Goal: Communication & Community: Connect with others

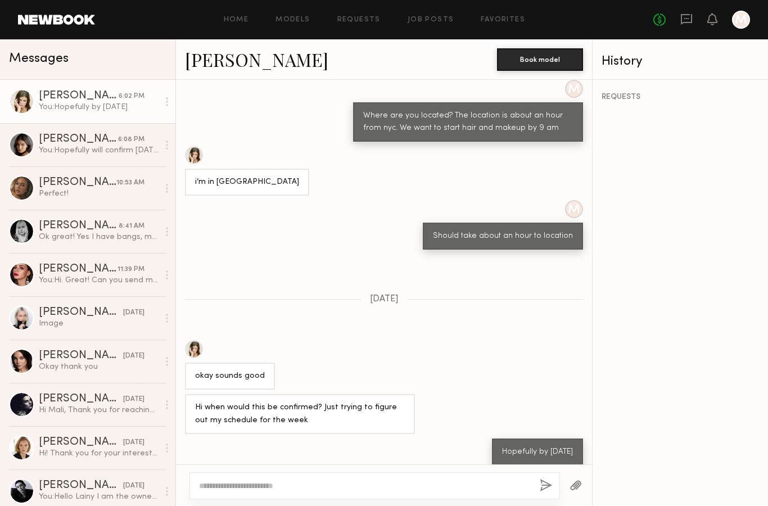
scroll to position [425, 0]
click at [283, 480] on textarea at bounding box center [365, 485] width 332 height 11
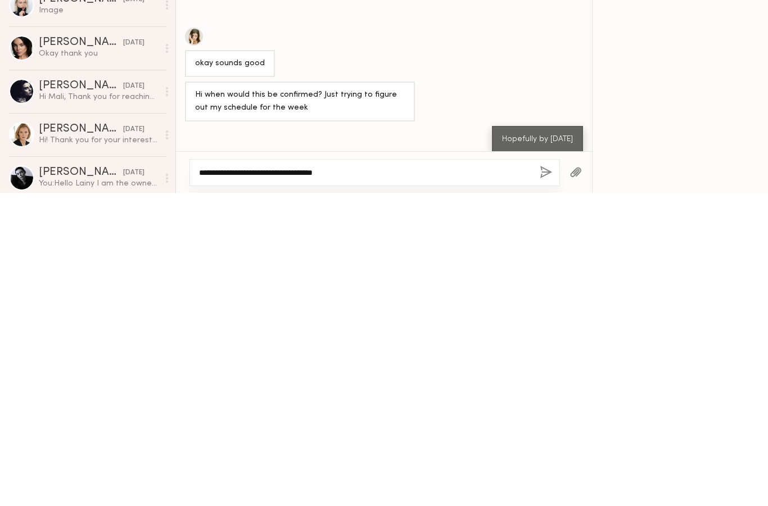
type textarea "**********"
click at [548, 479] on button "button" at bounding box center [546, 486] width 12 height 14
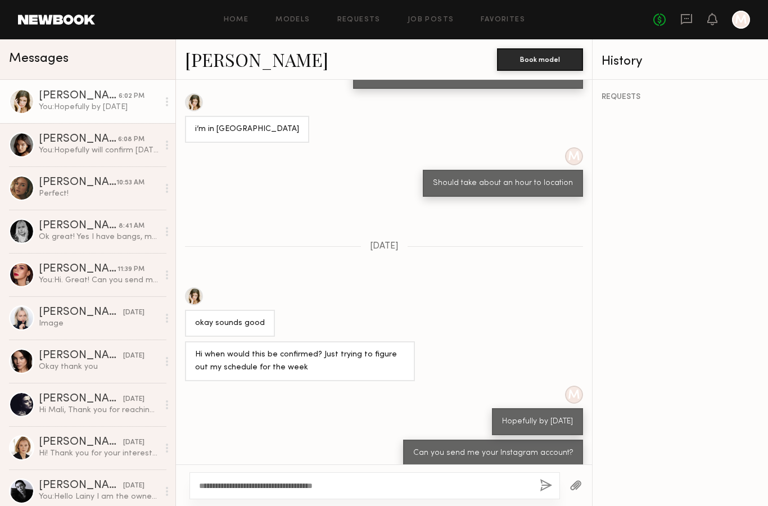
click at [106, 153] on div "You: Hopefully will confirm [DATE]" at bounding box center [99, 150] width 120 height 11
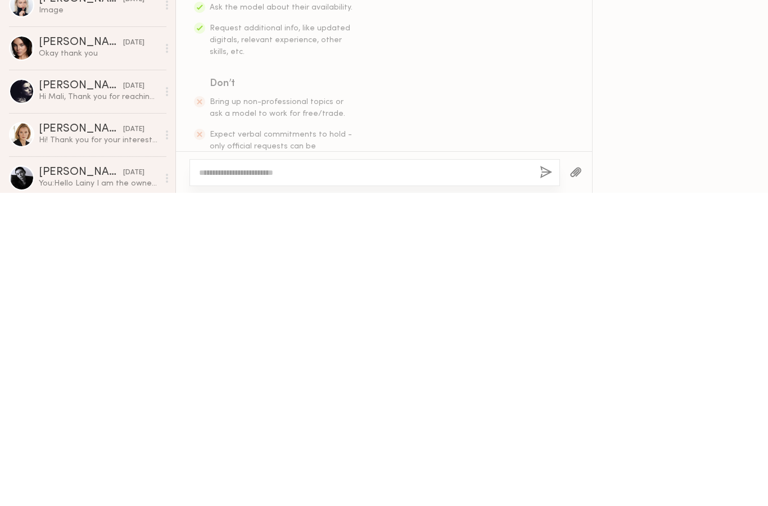
scroll to position [977, 0]
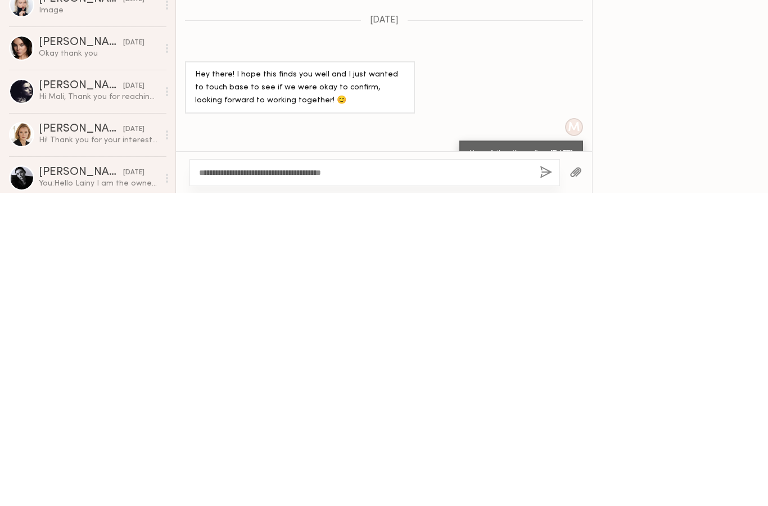
type textarea "**********"
click at [545, 479] on button "button" at bounding box center [546, 486] width 12 height 14
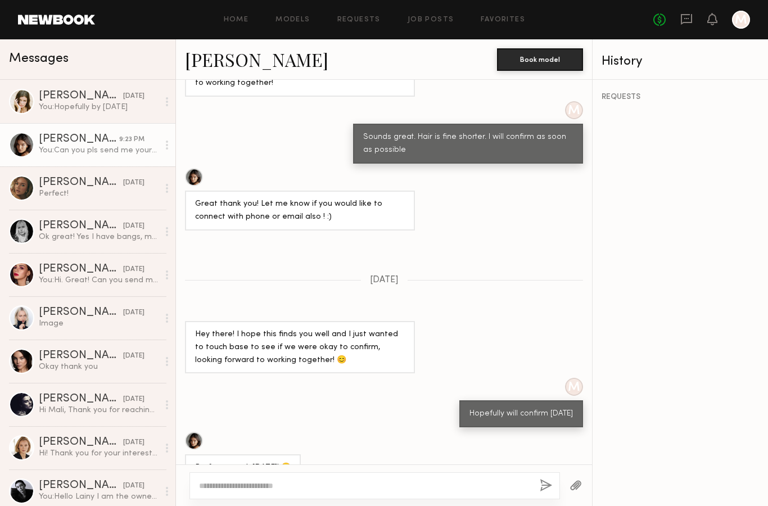
click at [105, 197] on div "Perfect!" at bounding box center [99, 193] width 120 height 11
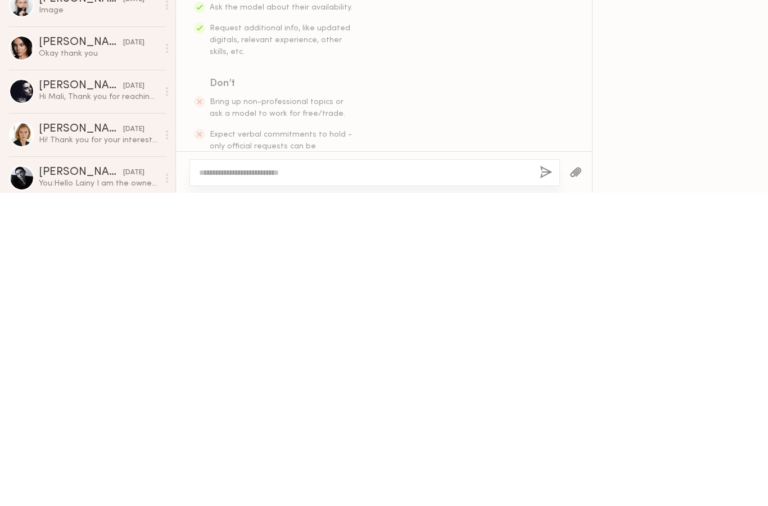
scroll to position [728, 0]
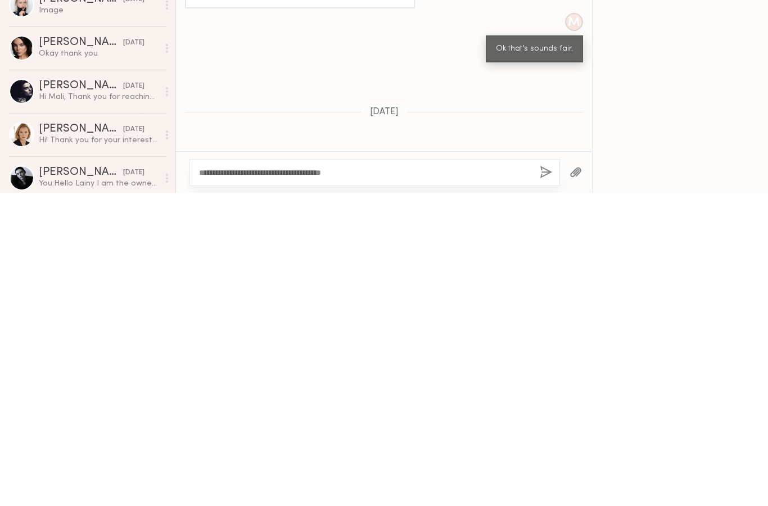
type textarea "**********"
click at [544, 479] on button "button" at bounding box center [546, 486] width 12 height 14
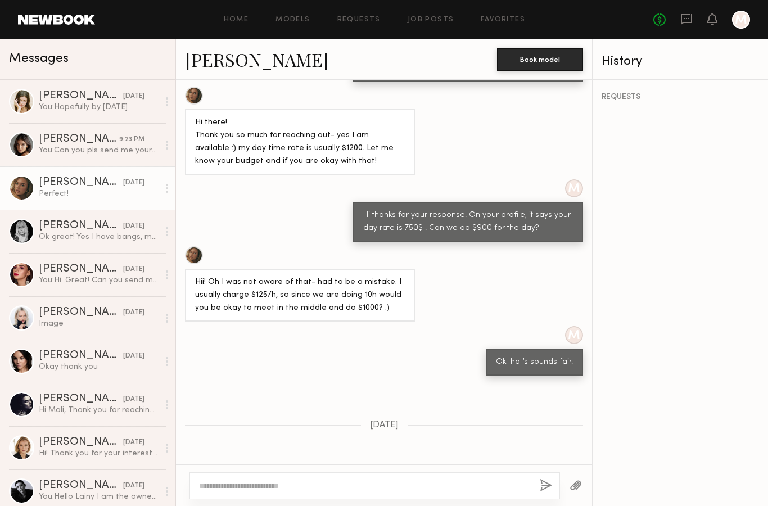
scroll to position [868, 0]
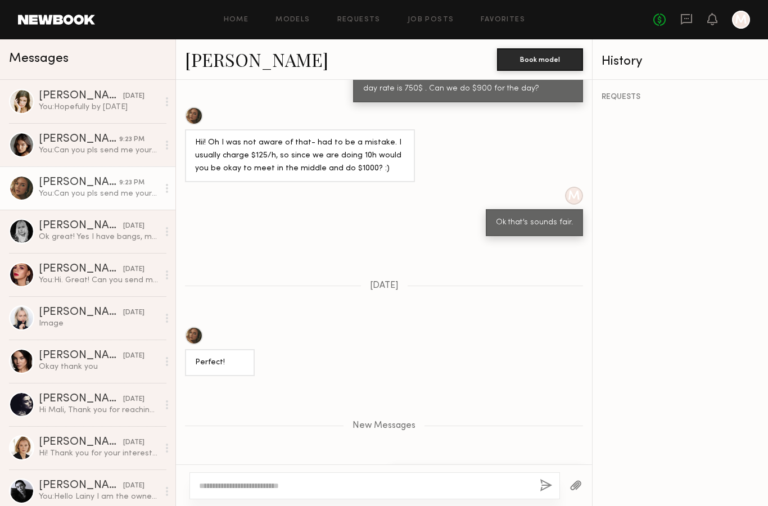
click at [99, 235] on div "Ok great! Yes I have bangs, medium length hair" at bounding box center [99, 237] width 120 height 11
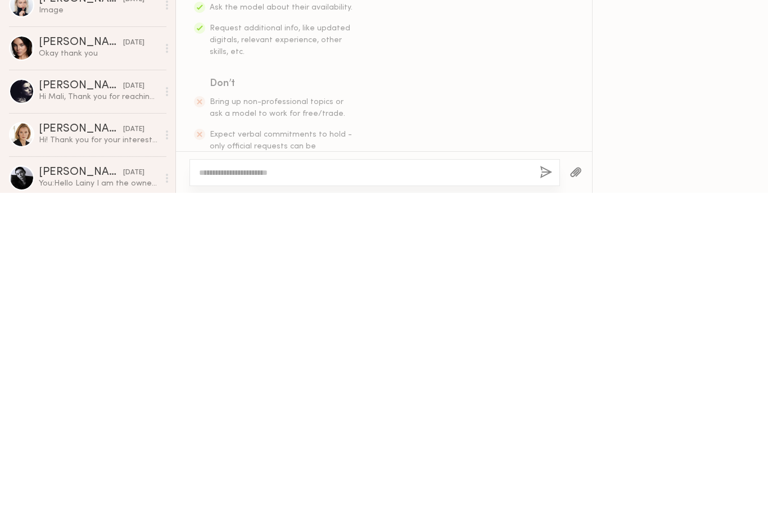
scroll to position [560, 0]
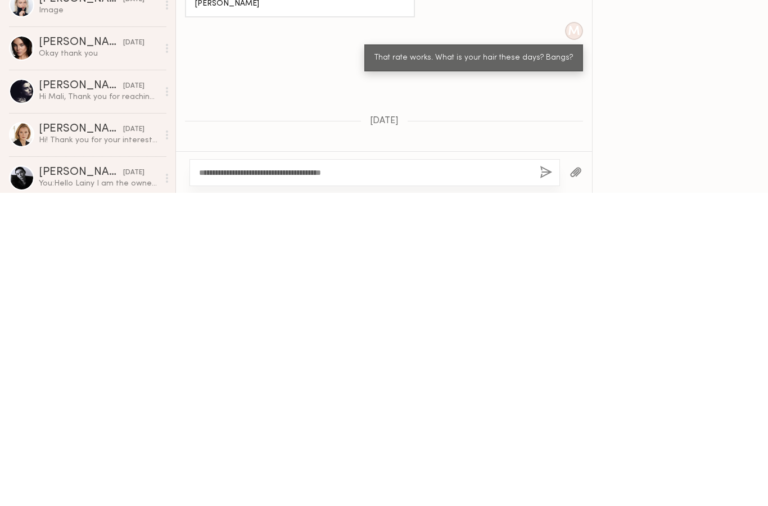
type textarea "**********"
click at [543, 479] on button "button" at bounding box center [546, 486] width 12 height 14
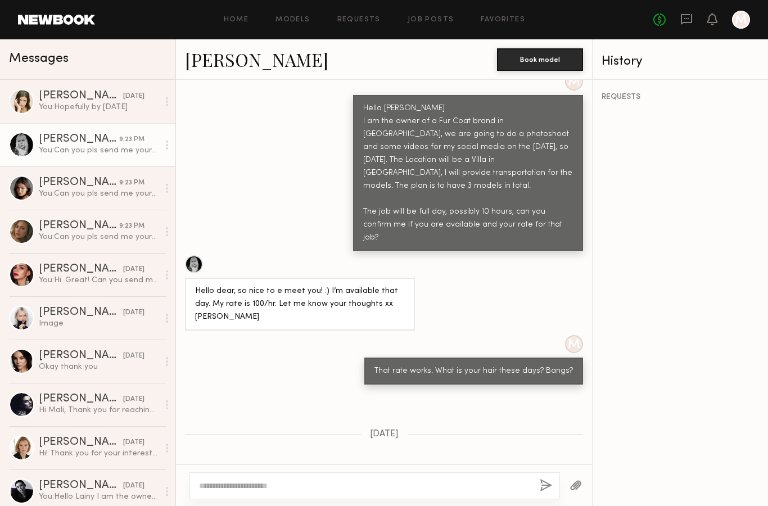
scroll to position [699, 0]
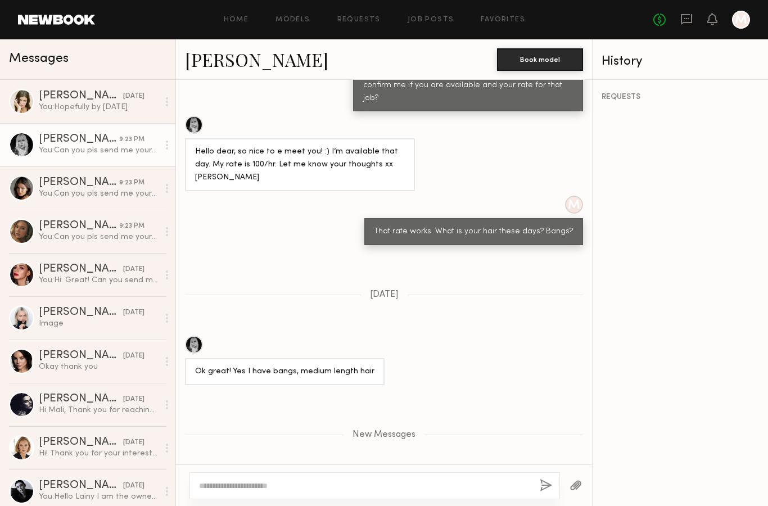
click at [107, 286] on link "[PERSON_NAME] [DATE] You: Hi. Great! Can you send me your instagram account?" at bounding box center [87, 274] width 175 height 43
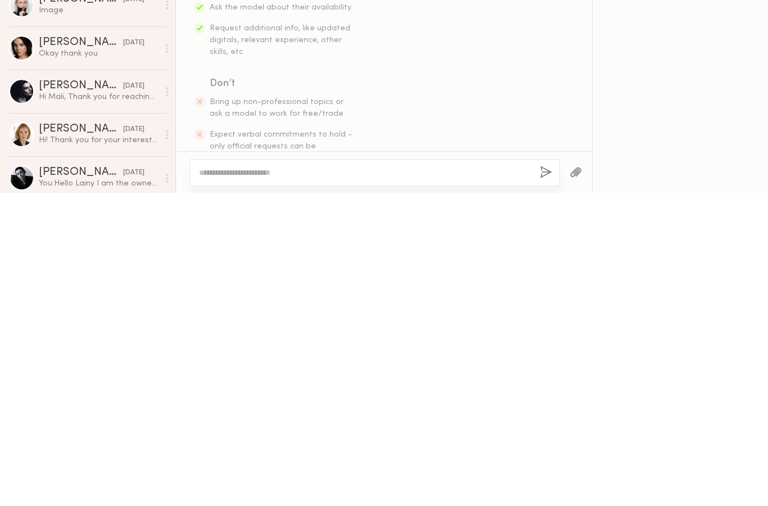
scroll to position [420, 0]
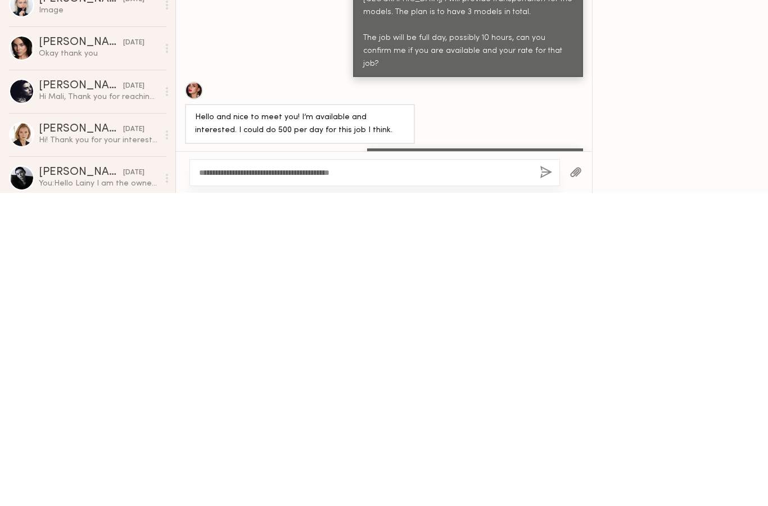
type textarea "**********"
click at [545, 479] on button "button" at bounding box center [546, 486] width 12 height 14
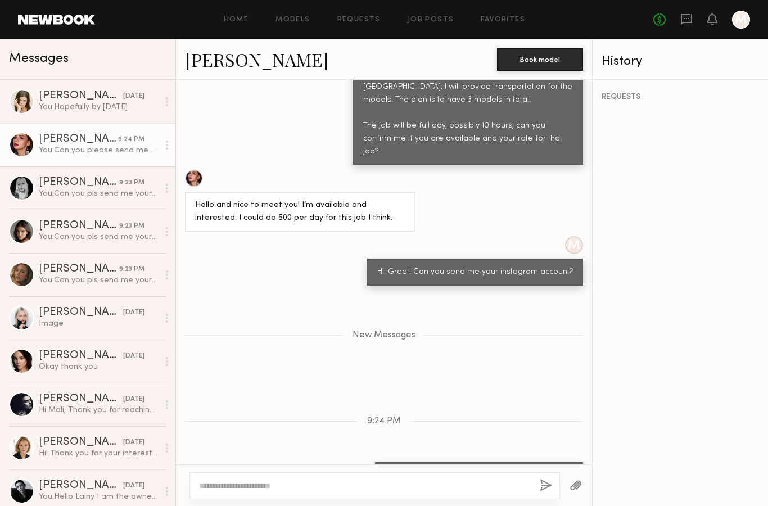
click at [103, 315] on div "[PERSON_NAME]" at bounding box center [81, 312] width 84 height 11
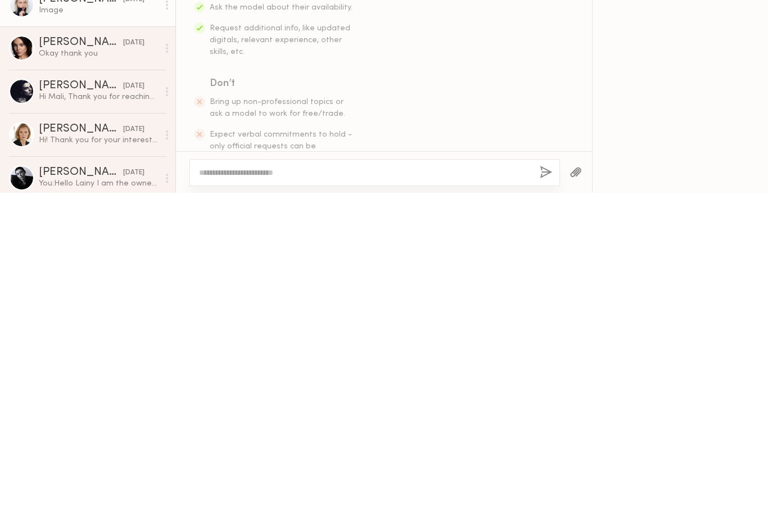
scroll to position [899, 0]
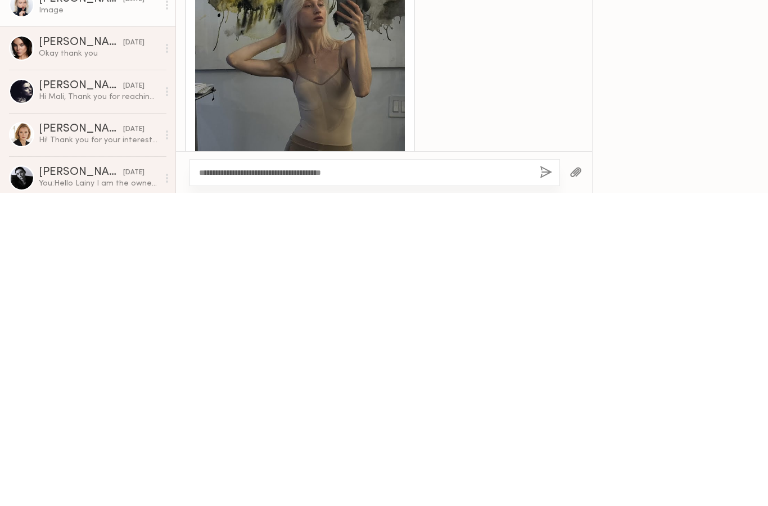
type textarea "**********"
click at [545, 479] on button "button" at bounding box center [546, 486] width 12 height 14
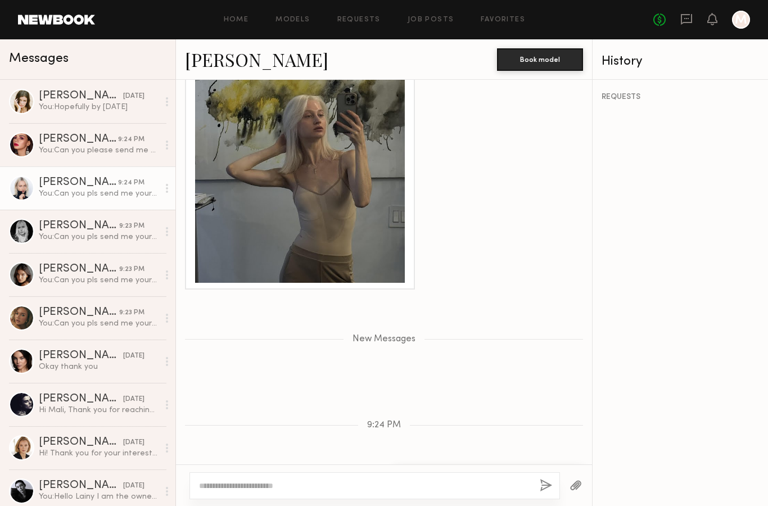
click at [110, 362] on div "Okay thank you" at bounding box center [99, 367] width 120 height 11
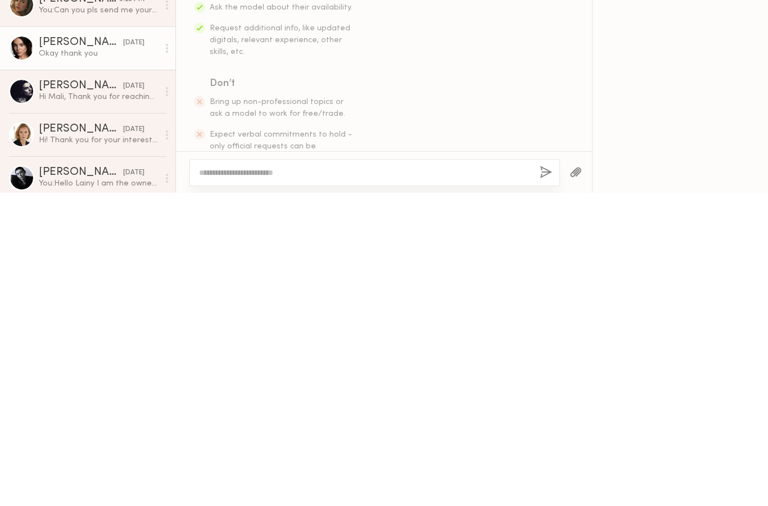
scroll to position [535, 0]
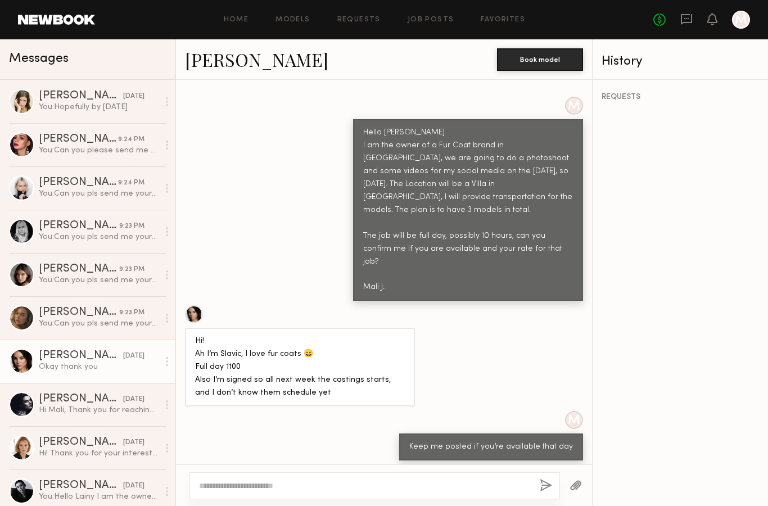
click at [121, 453] on div "Hi! Thank you for your interest to book me but unfortunately I am not available…" at bounding box center [99, 453] width 120 height 11
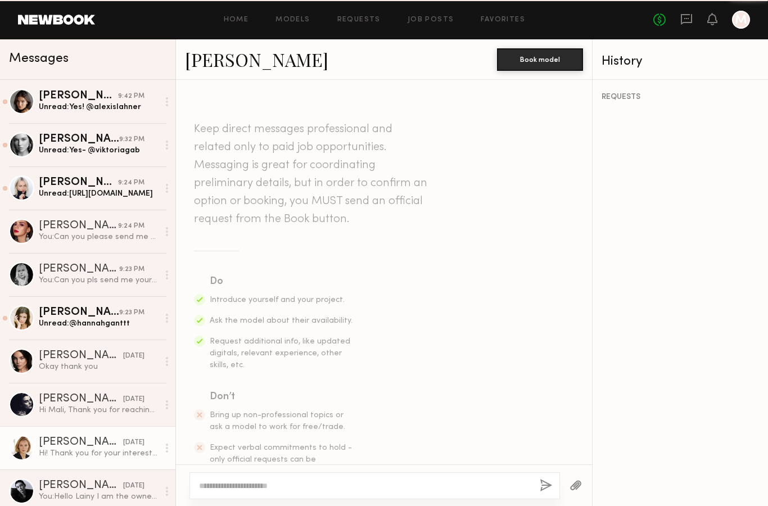
scroll to position [323, 0]
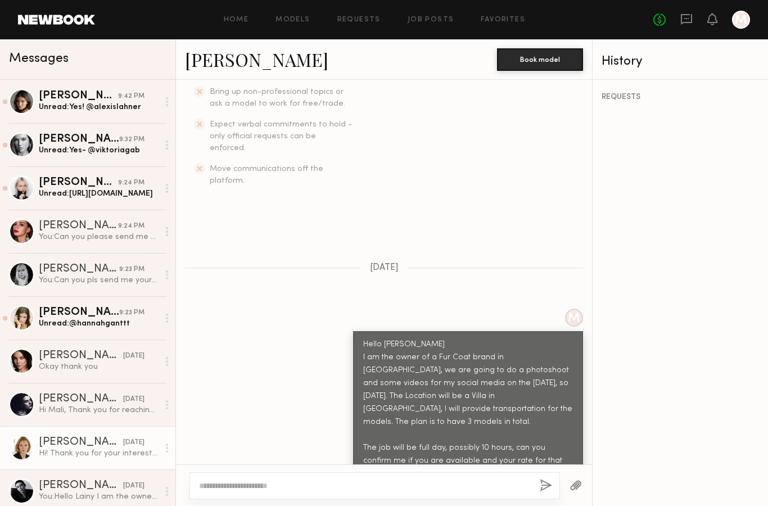
click at [102, 110] on div "Unread: Yes! @alexislahner" at bounding box center [99, 107] width 120 height 11
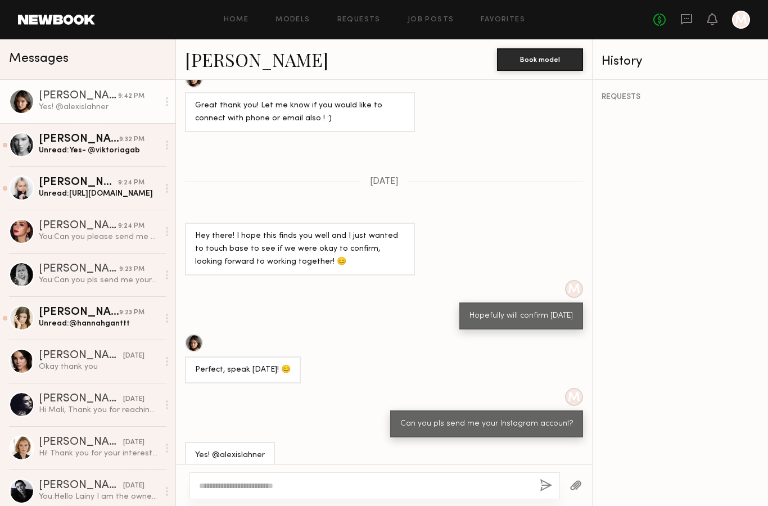
scroll to position [458, 0]
click at [238, 450] on div "Yes! @alexislahner" at bounding box center [230, 456] width 70 height 13
click at [237, 443] on div "Yes! @alexislahner" at bounding box center [230, 456] width 90 height 27
click at [233, 450] on div "Yes! @alexislahner" at bounding box center [230, 456] width 70 height 13
click at [243, 450] on div "Yes! @alexislahner" at bounding box center [230, 456] width 70 height 13
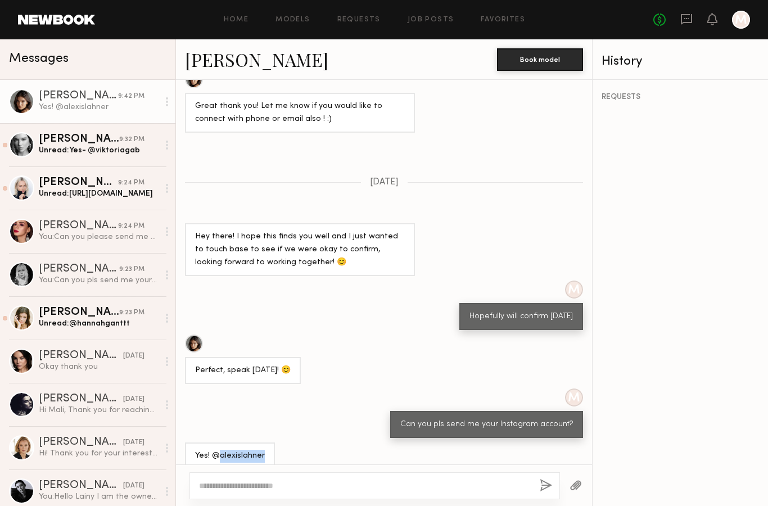
copy div "alexislahner"
click at [315, 389] on div "M Can you pls send me your Instagram account?" at bounding box center [384, 413] width 416 height 49
click at [129, 149] on div "Unread: Yes- @viktoriagab" at bounding box center [99, 150] width 120 height 11
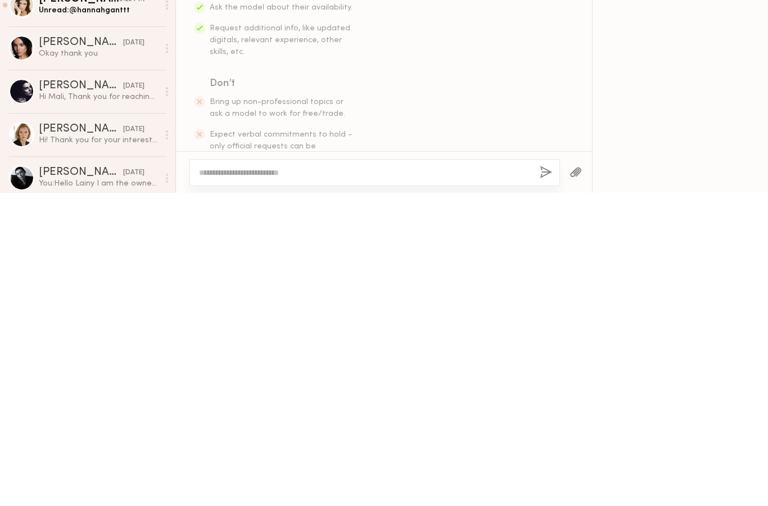
scroll to position [835, 0]
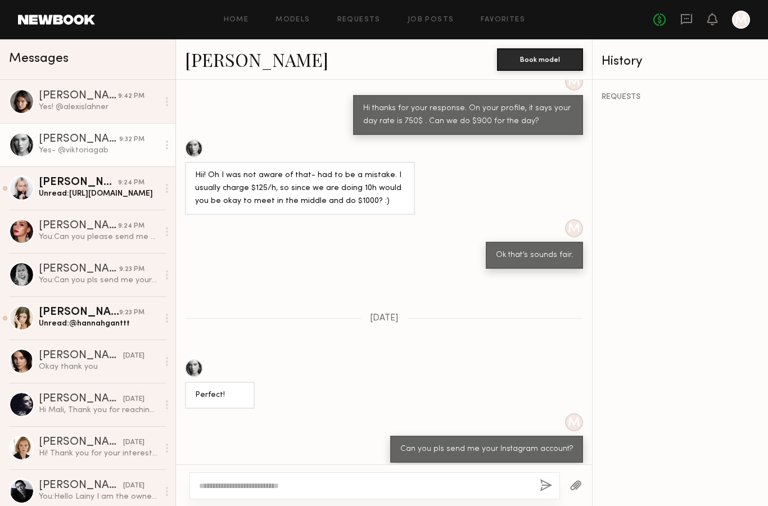
click at [145, 193] on div "Unread: https://www.instagram.com/poliesha?igsh=MWxpbGEwbmZvajlhdg%3D%3D&utm_so…" at bounding box center [99, 193] width 120 height 11
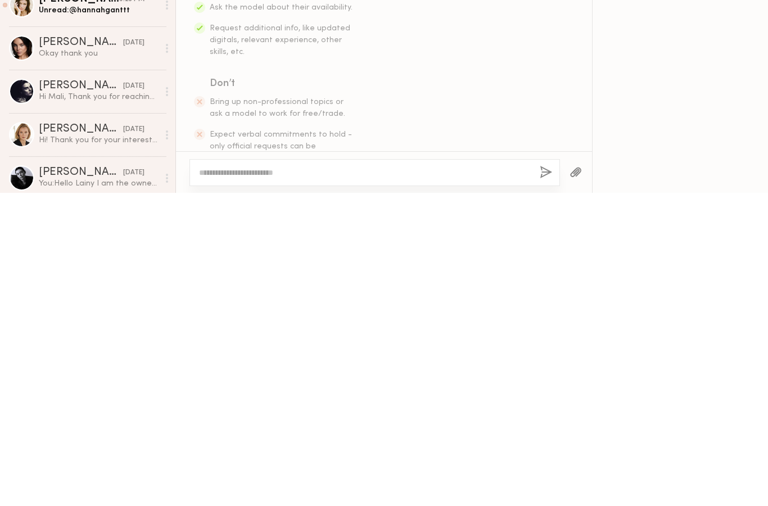
scroll to position [1082, 0]
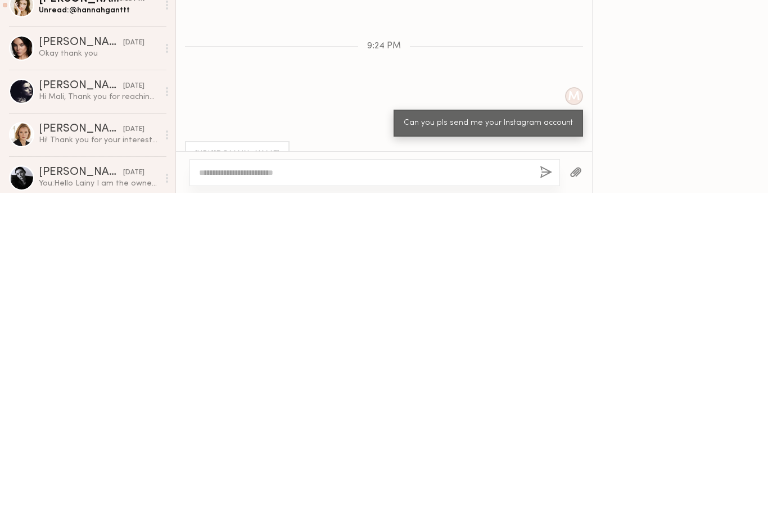
click at [279, 462] on div "https://www.instagram.com/poliesha?igsh=MWxpbGEwbmZvajlhdg%3D%3D&utm_source=qr" at bounding box center [237, 468] width 84 height 13
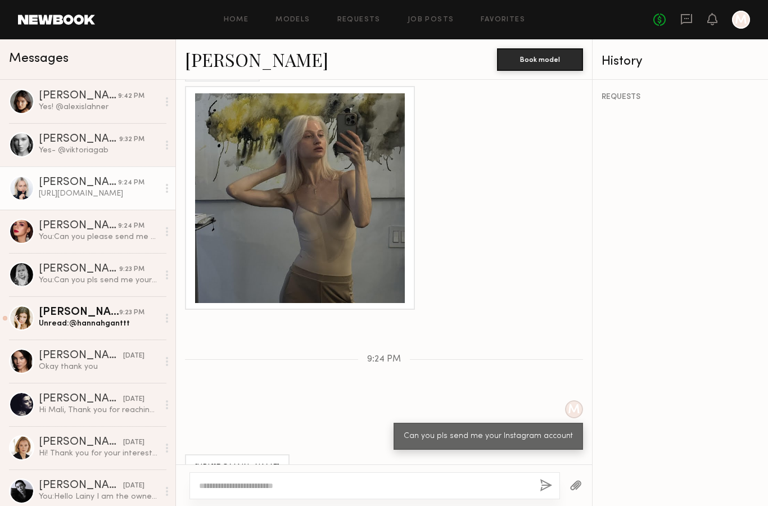
click at [279, 462] on div "https://www.instagram.com/poliesha?igsh=MWxpbGEwbmZvajlhdg%3D%3D&utm_source=qr" at bounding box center [237, 468] width 84 height 13
click at [204, 462] on div "https://www.instagram.com/poliesha?igsh=MWxpbGEwbmZvajlhdg%3D%3D&utm_source=qr" at bounding box center [237, 468] width 84 height 13
click at [201, 462] on div "https://www.instagram.com/poliesha?igsh=MWxpbGEwbmZvajlhdg%3D%3D&utm_source=qr" at bounding box center [237, 468] width 84 height 13
click at [206, 462] on div "https://www.instagram.com/poliesha?igsh=MWxpbGEwbmZvajlhdg%3D%3D&utm_source=qr" at bounding box center [237, 468] width 84 height 13
click at [689, 305] on div "REQUESTS" at bounding box center [680, 293] width 175 height 426
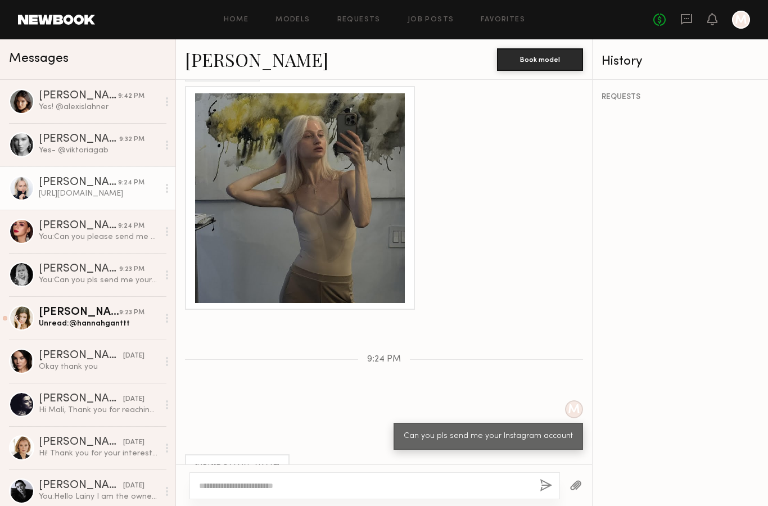
click at [123, 325] on div "Unread: @hannahganttt" at bounding box center [99, 323] width 120 height 11
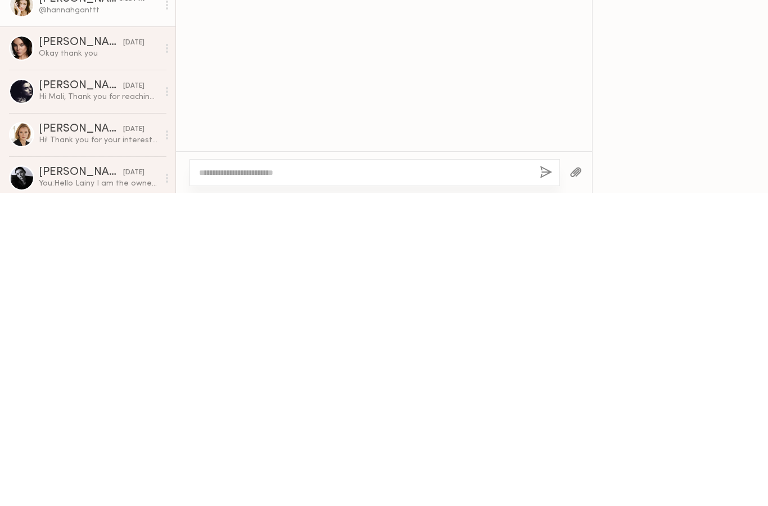
scroll to position [324, 0]
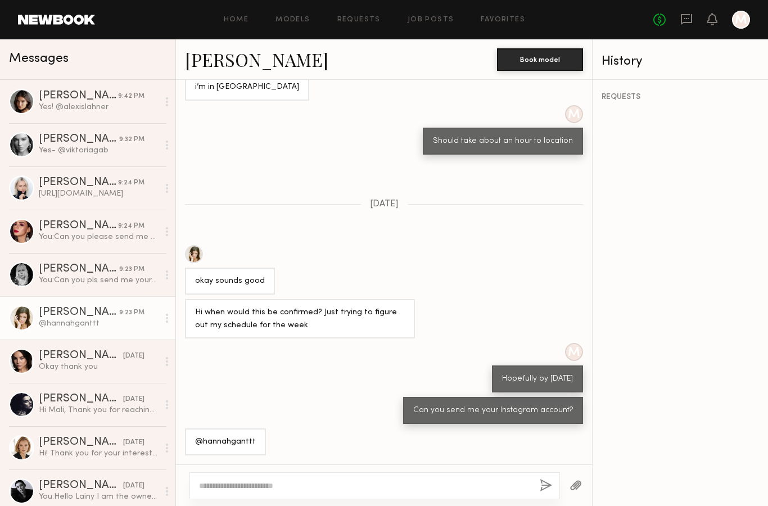
click at [97, 360] on div "[PERSON_NAME]" at bounding box center [81, 355] width 84 height 11
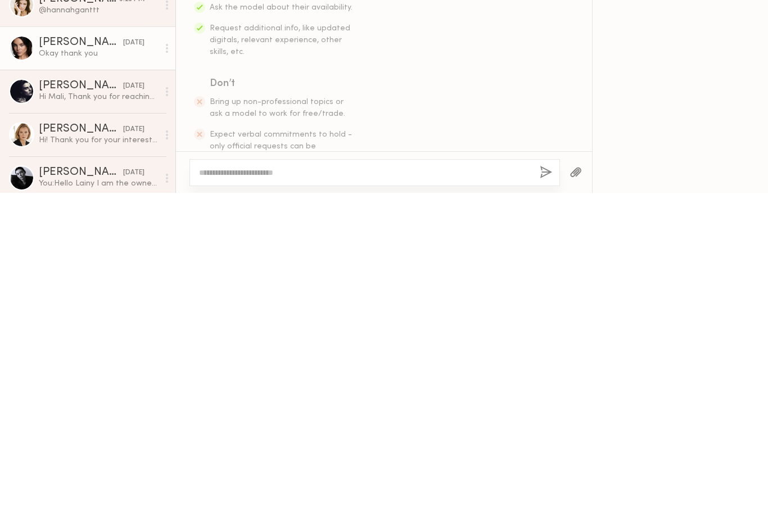
scroll to position [535, 0]
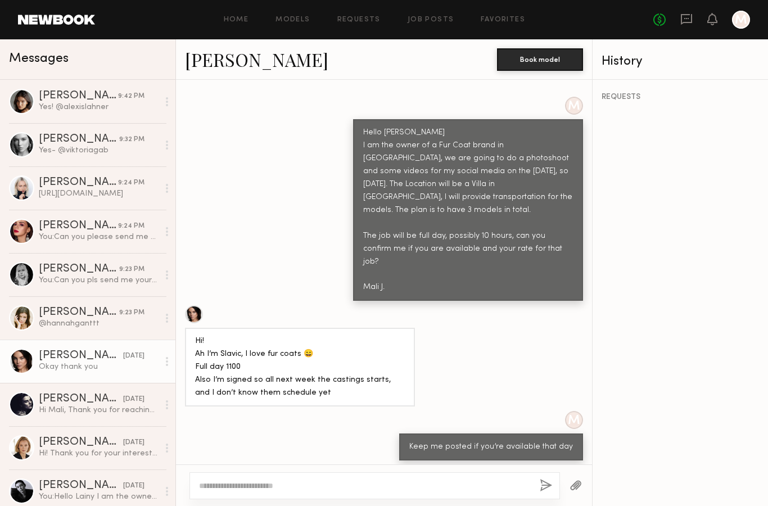
click at [67, 151] on div "Yes- @viktoriagab" at bounding box center [99, 150] width 120 height 11
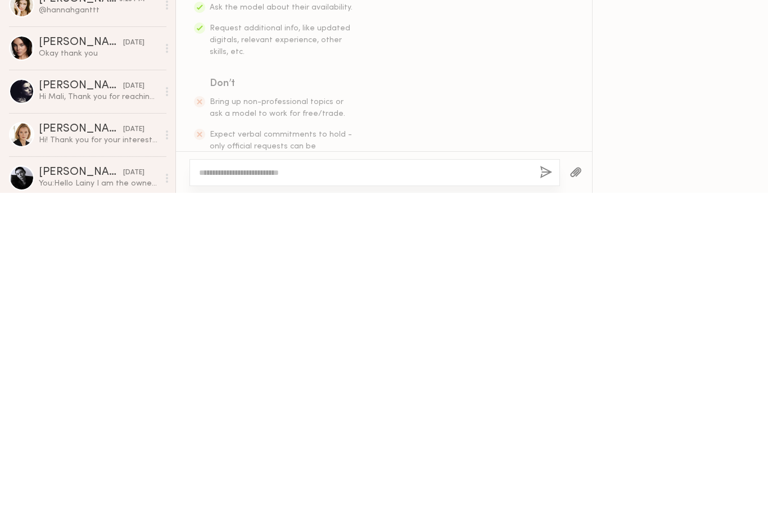
scroll to position [835, 0]
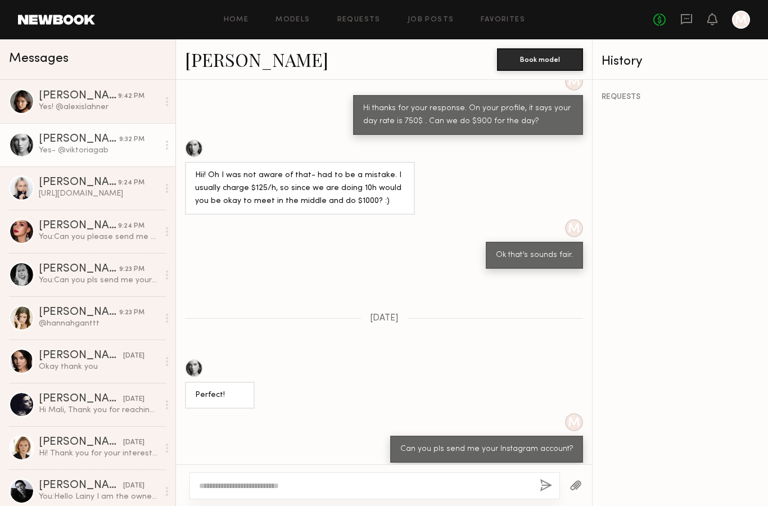
click at [64, 283] on div "You: Can you pls send me your Instagram account?" at bounding box center [99, 280] width 120 height 11
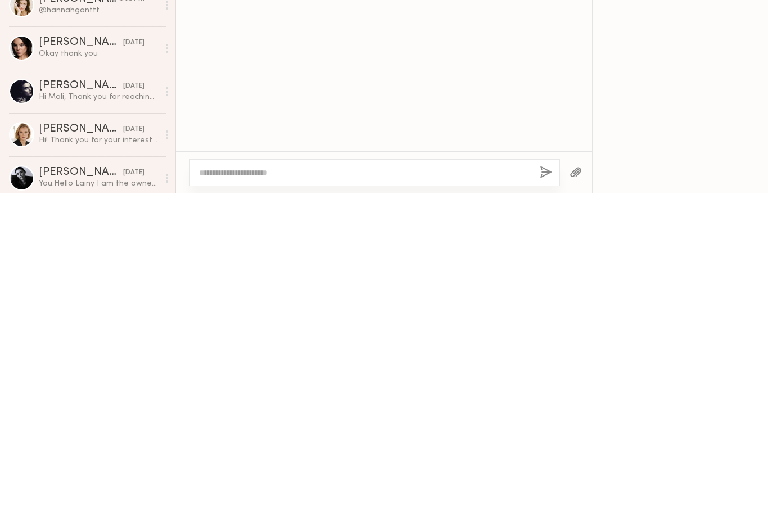
scroll to position [613, 0]
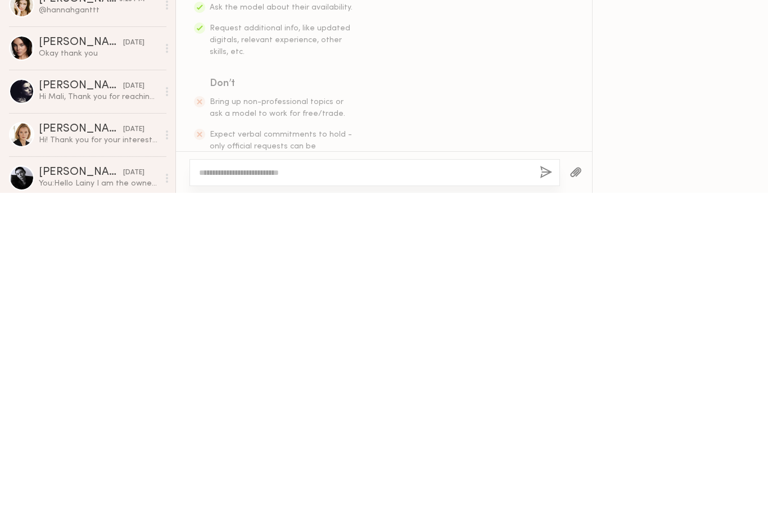
scroll to position [835, 0]
